Goal: Information Seeking & Learning: Learn about a topic

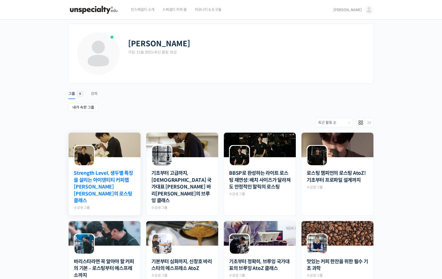
click at [124, 180] on link "Strength Level, 생두별 특징을 살리는 아이덴티티 커피랩 [PERSON_NAME] [PERSON_NAME]의 로스팅 클래스" at bounding box center [105, 187] width 62 height 34
click at [44, 164] on div "김디노 가입: 11월 2021 • 최신 활동: 방금 Remove Connection Are you sure you want to remove …" at bounding box center [221, 205] width 442 height 370
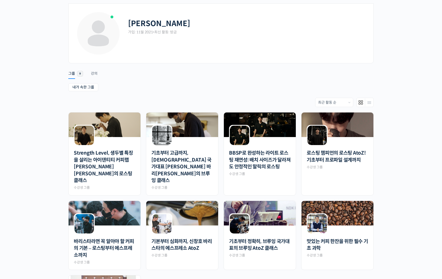
scroll to position [20, 0]
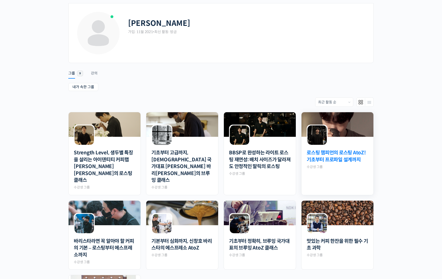
click at [337, 163] on link "로스팅 챔피언의 로스팅 AtoZ! 기초부터 프로파일 설계까지" at bounding box center [338, 157] width 62 height 14
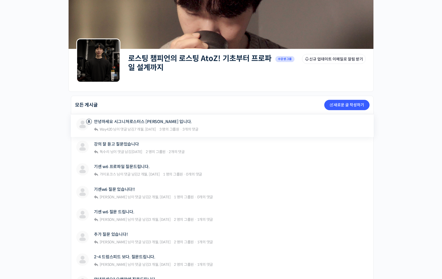
scroll to position [34, 0]
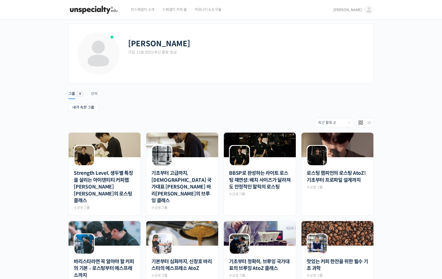
click at [46, 151] on div "[PERSON_NAME] 가입: 11월 2021 • 최신 활동: 방금 Remove Connection Are you sure you want …" at bounding box center [221, 205] width 442 height 370
